Goal: Find specific fact

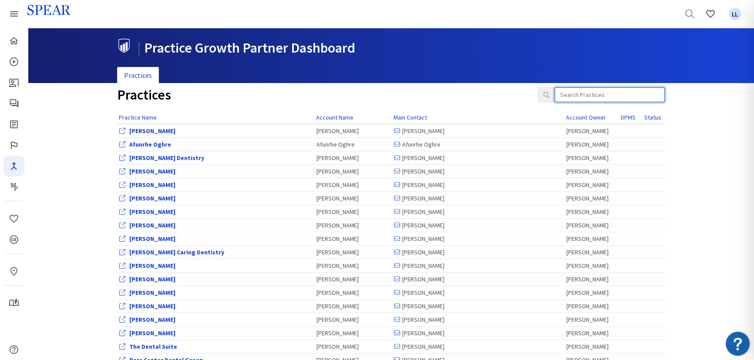
click at [572, 94] on input "search" at bounding box center [610, 94] width 110 height 15
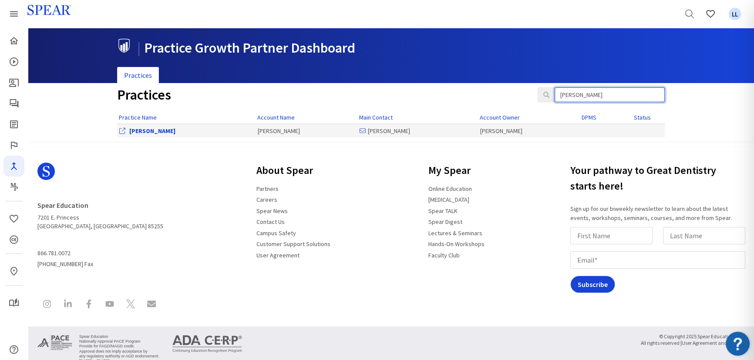
type input "[PERSON_NAME]"
click at [140, 127] on link "[PERSON_NAME]" at bounding box center [152, 131] width 46 height 8
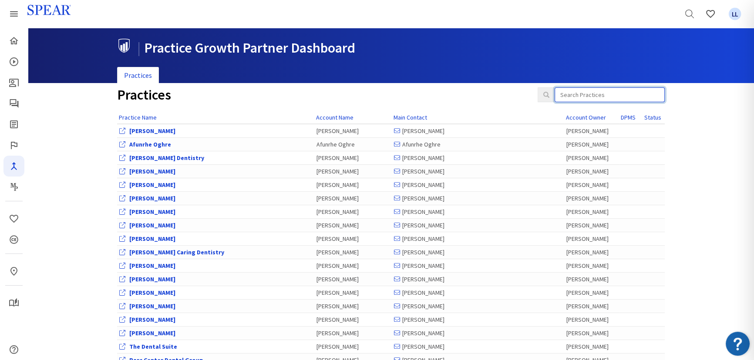
click at [639, 92] on input "search" at bounding box center [610, 94] width 110 height 15
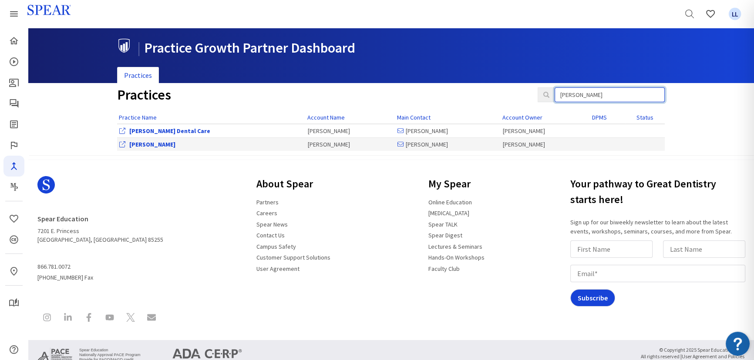
type input "neil"
click at [146, 146] on link "[PERSON_NAME]" at bounding box center [152, 145] width 46 height 8
